Goal: Task Accomplishment & Management: Manage account settings

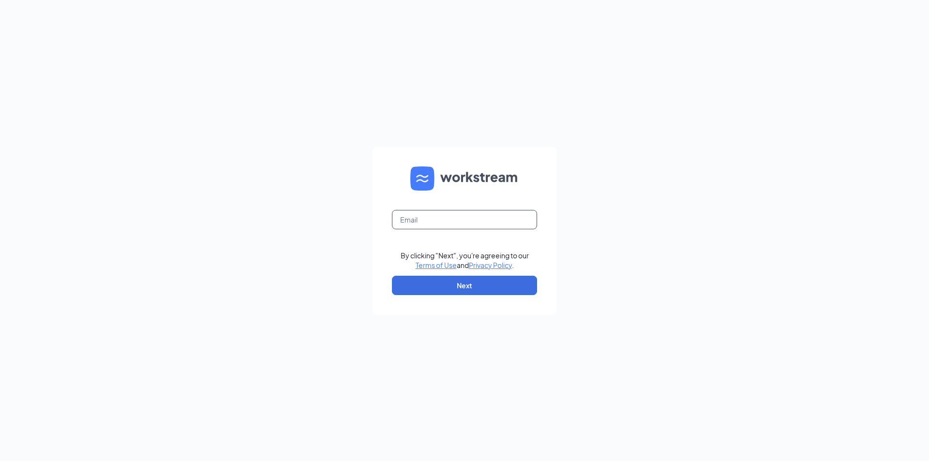
click at [430, 217] on input "text" at bounding box center [464, 219] width 145 height 19
type input "kiersten@wintcoacctg1.onmicrosoft.com"
click at [430, 278] on button "Next" at bounding box center [464, 285] width 145 height 19
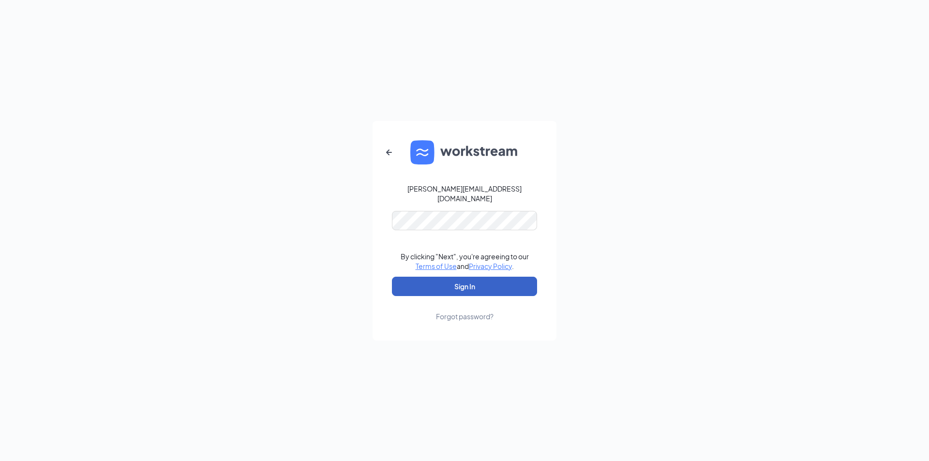
click at [470, 279] on button "Sign In" at bounding box center [464, 286] width 145 height 19
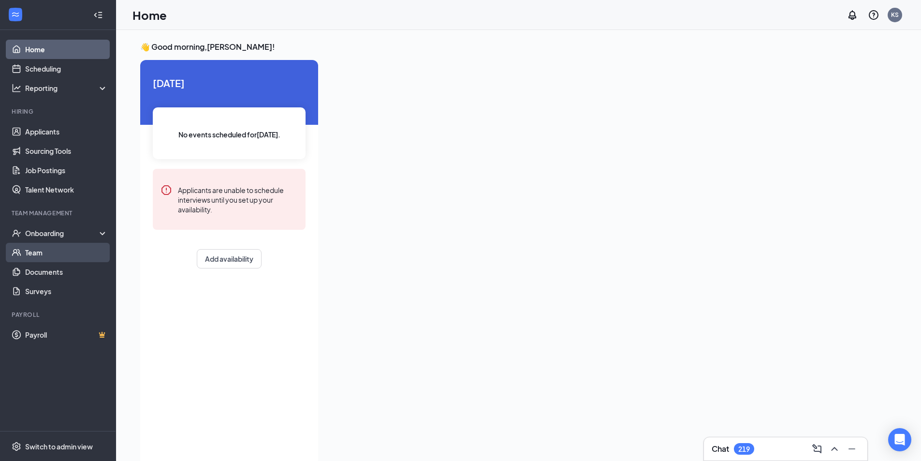
click at [56, 255] on link "Team" at bounding box center [66, 252] width 83 height 19
